Goal: Communication & Community: Connect with others

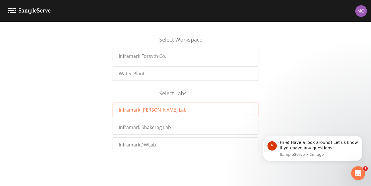
click at [151, 109] on span "Inframark [PERSON_NAME] Lab" at bounding box center [153, 110] width 68 height 7
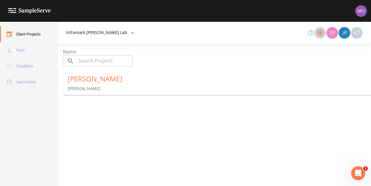
click at [320, 31] on icon "button" at bounding box center [319, 32] width 7 height 7
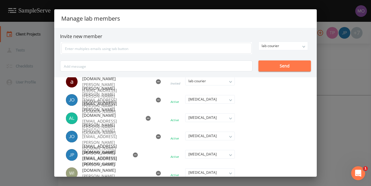
scroll to position [70, 0]
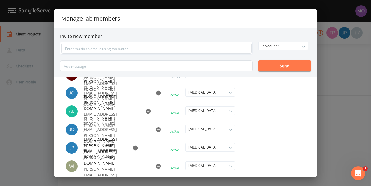
click at [337, 115] on div "Manage lab members Invite new member lab courier owner admin lab manager [MEDIC…" at bounding box center [185, 93] width 371 height 186
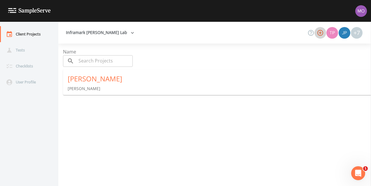
click at [319, 33] on icon "button" at bounding box center [319, 32] width 7 height 7
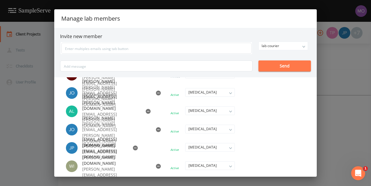
scroll to position [0, 0]
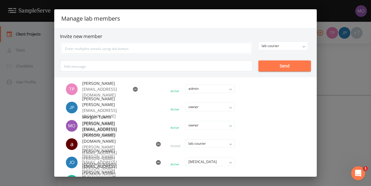
click at [362, 105] on div "Manage lab members Invite new member lab courier owner admin lab manager [MEDIC…" at bounding box center [185, 93] width 371 height 186
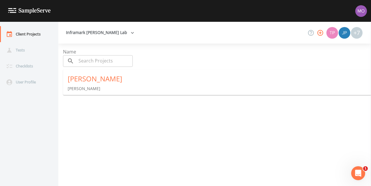
click at [76, 77] on div "[PERSON_NAME]" at bounding box center [219, 78] width 303 height 9
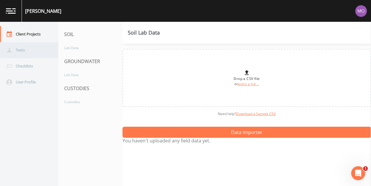
click at [14, 52] on div "Tests" at bounding box center [26, 50] width 52 height 16
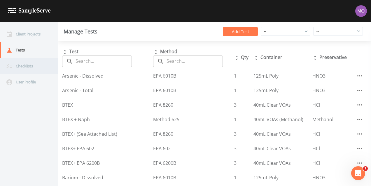
click at [26, 66] on div "Checklists" at bounding box center [26, 66] width 52 height 16
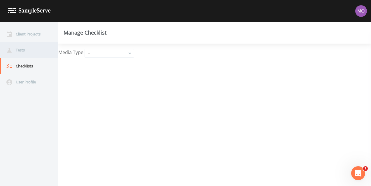
click at [20, 51] on div "Tests" at bounding box center [26, 50] width 52 height 16
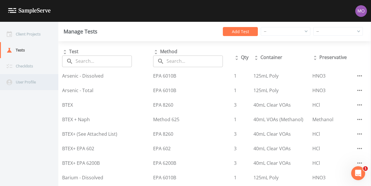
click at [22, 82] on div "User Profile" at bounding box center [26, 82] width 52 height 16
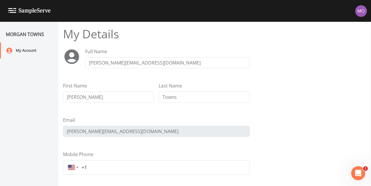
click at [356, 13] on img at bounding box center [361, 11] width 12 height 12
click at [284, 64] on div at bounding box center [185, 93] width 371 height 186
click at [16, 10] on img at bounding box center [29, 11] width 43 height 6
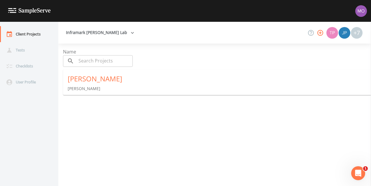
click at [320, 32] on icon "button" at bounding box center [320, 33] width 6 height 6
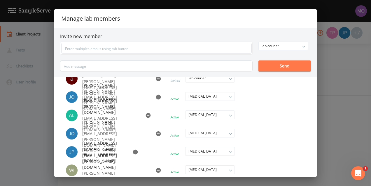
scroll to position [70, 0]
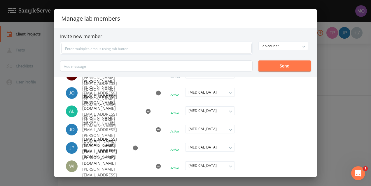
click at [155, 166] on icon "button" at bounding box center [158, 167] width 6 height 6
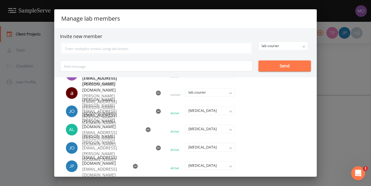
scroll to position [0, 0]
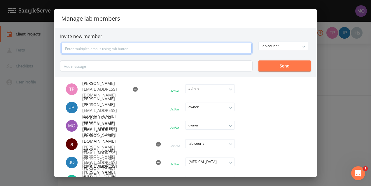
click at [93, 45] on input "text" at bounding box center [156, 48] width 190 height 11
type input "[PERSON_NAME][EMAIL_ADDRESS][PERSON_NAME][DOMAIN_NAME]"
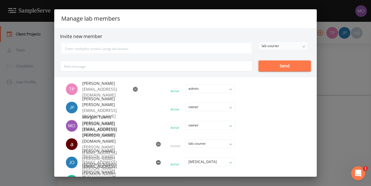
click at [304, 44] on div "lab courier" at bounding box center [282, 46] width 49 height 8
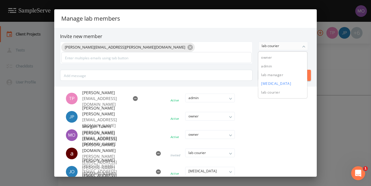
click at [284, 84] on button "[MEDICAL_DATA]" at bounding box center [282, 84] width 49 height 9
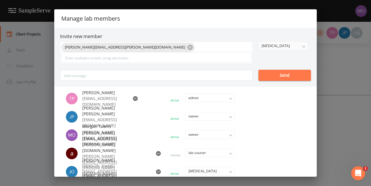
click at [279, 75] on button "Send" at bounding box center [284, 75] width 52 height 11
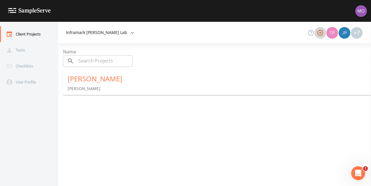
click at [321, 31] on icon "button" at bounding box center [319, 32] width 7 height 7
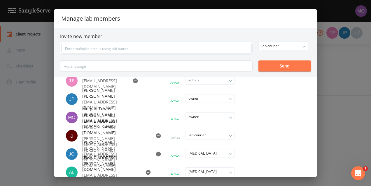
scroll to position [9, 0]
